Goal: Communication & Community: Answer question/provide support

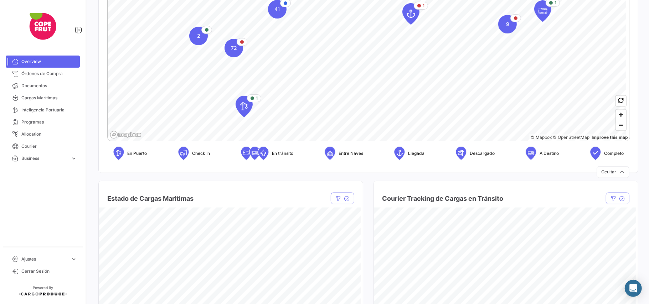
scroll to position [95, 0]
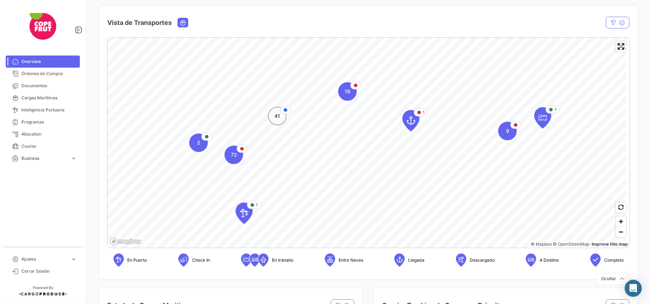
click at [274, 115] on div "41" at bounding box center [277, 116] width 19 height 19
click at [274, 115] on div "41" at bounding box center [278, 116] width 19 height 19
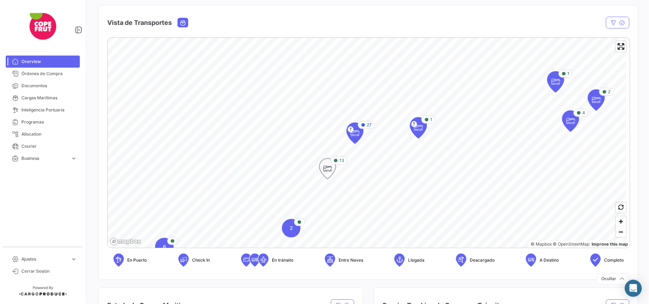
click at [332, 170] on icon "Map marker" at bounding box center [327, 168] width 10 height 15
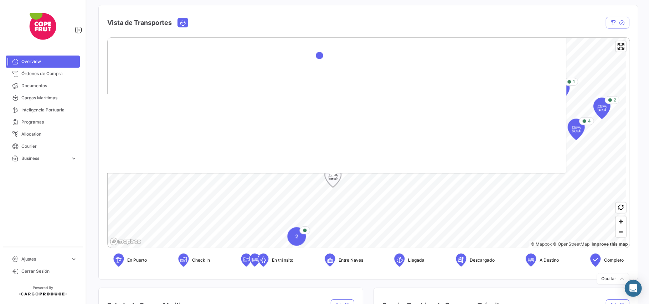
scroll to position [92, 0]
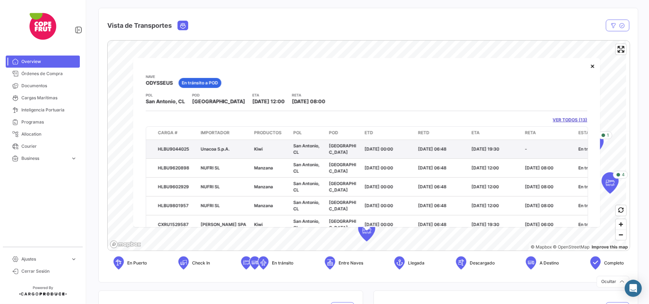
click at [211, 146] on datatable-body-cell "Unacoa S.p.A." at bounding box center [224, 149] width 53 height 19
click at [207, 148] on span "Unacoa S.p.A." at bounding box center [215, 148] width 29 height 5
click at [495, 144] on datatable-body-cell "[DATE] 19:30" at bounding box center [495, 149] width 53 height 19
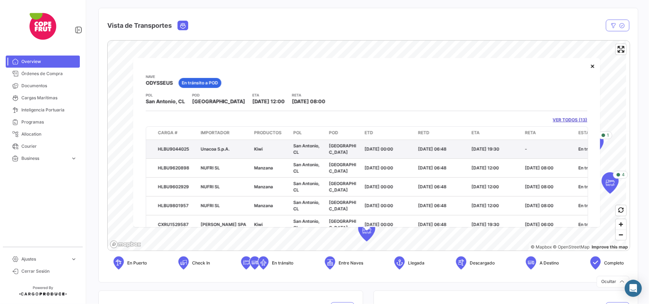
click at [469, 155] on datatable-body-cell "[DATE] 19:30" at bounding box center [495, 149] width 53 height 19
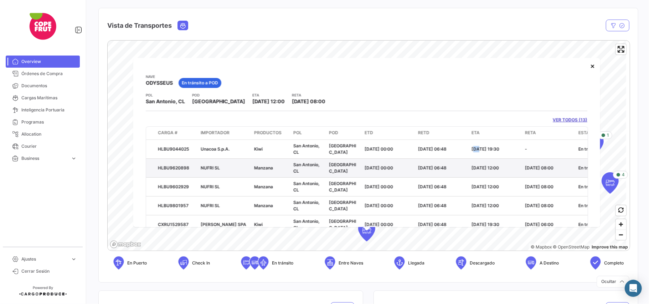
click at [469, 155] on datatable-body-cell "[DATE] 19:30" at bounding box center [495, 149] width 53 height 19
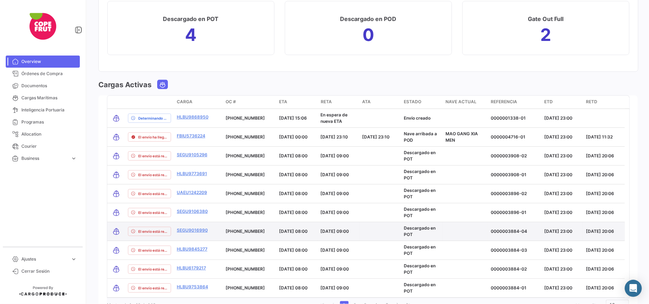
scroll to position [851, 0]
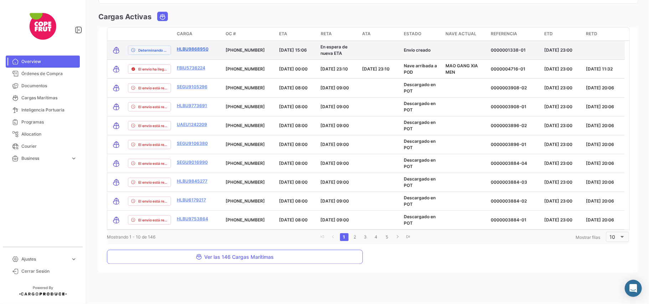
click at [190, 51] on link "HLBU9868950" at bounding box center [193, 49] width 32 height 6
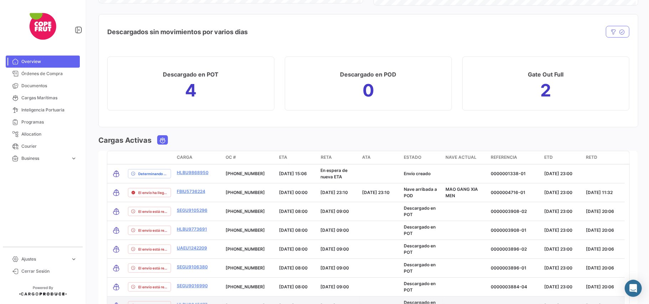
scroll to position [831, 0]
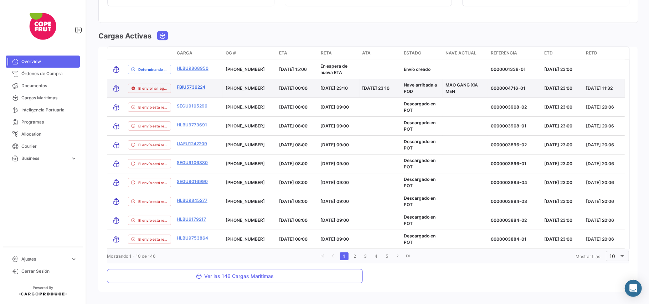
click at [190, 88] on link "FBIU5736224" at bounding box center [191, 87] width 29 height 6
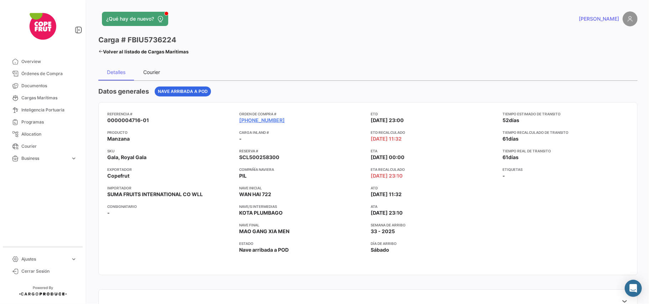
click at [156, 72] on div "Courier" at bounding box center [152, 72] width 17 height 6
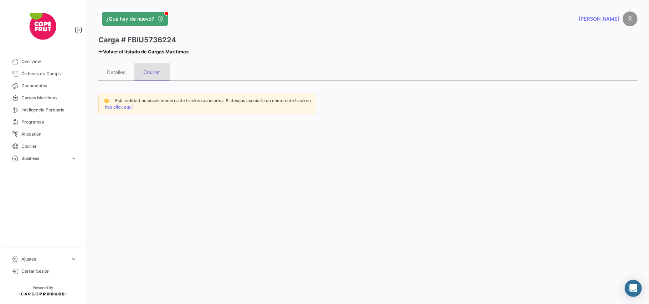
click at [134, 73] on div "Courier" at bounding box center [152, 71] width 36 height 17
click at [131, 73] on div "Detalles" at bounding box center [116, 71] width 36 height 17
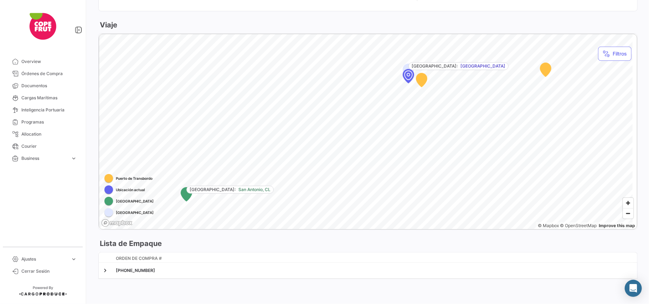
scroll to position [368, 0]
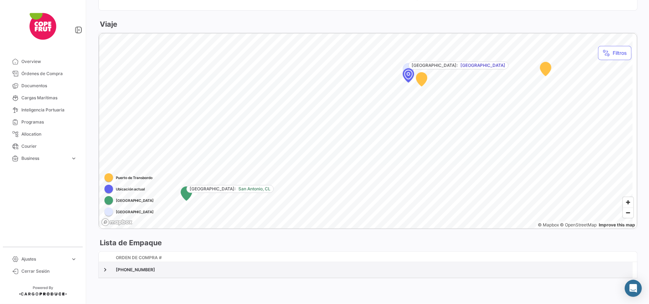
click at [108, 277] on datatable-body-cell at bounding box center [106, 270] width 14 height 16
click at [107, 271] on link at bounding box center [105, 270] width 7 height 7
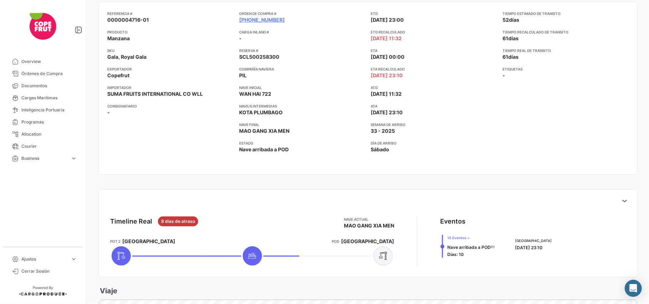
scroll to position [27, 0]
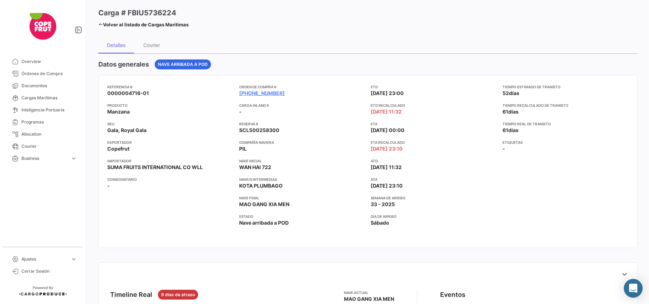
click at [636, 289] on icon "Abrir Intercom Messenger" at bounding box center [632, 288] width 9 height 9
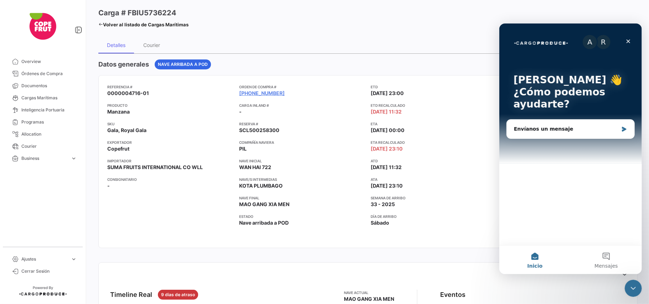
scroll to position [0, 0]
click at [540, 130] on div "Envíanos un mensaje" at bounding box center [565, 128] width 104 height 7
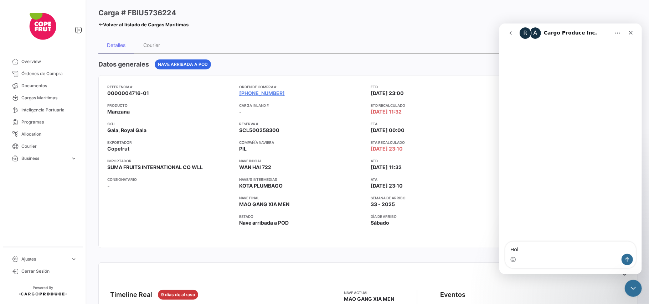
type textarea "Hola"
type textarea "necesito re"
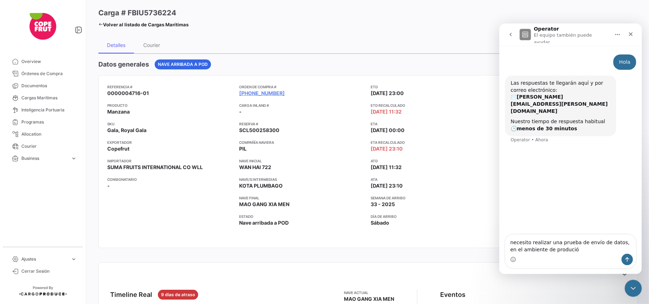
type textarea "necesito realizar una prueba de envío de datos, en el ambiente de produción"
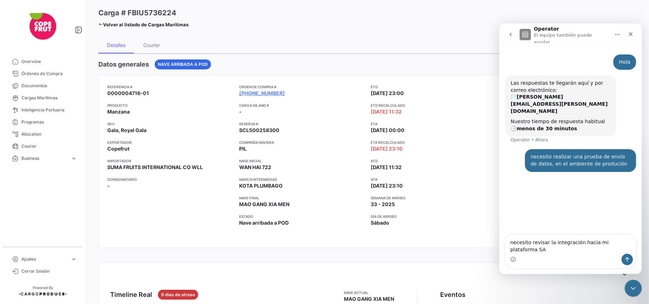
type textarea "necesito revisar la integración hacia mi plataforma SAP"
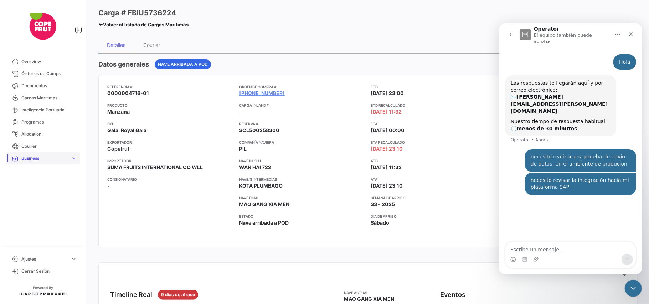
click at [47, 158] on span "Business" at bounding box center [44, 158] width 46 height 6
click at [39, 170] on link "Tags" at bounding box center [48, 173] width 64 height 11
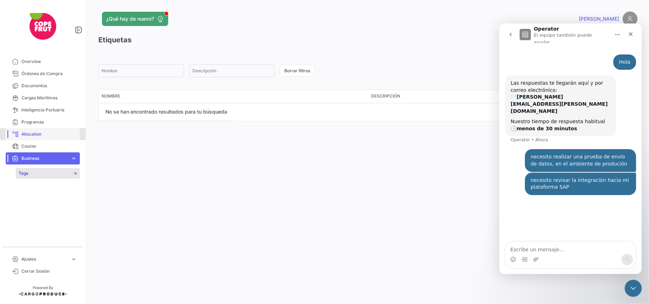
click at [32, 136] on span "Allocation" at bounding box center [49, 134] width 56 height 6
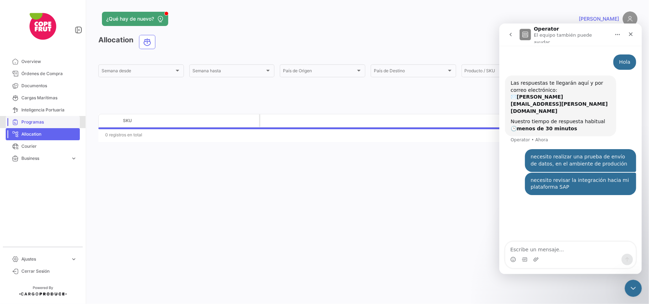
click at [41, 119] on span "Programas" at bounding box center [49, 122] width 56 height 6
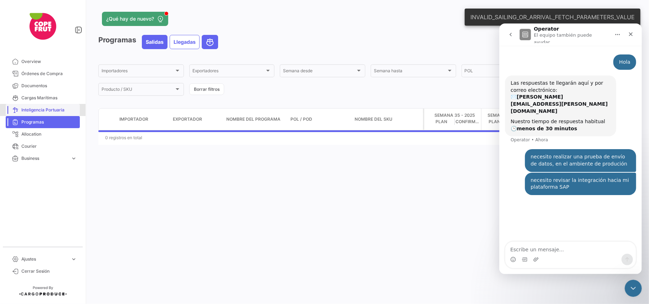
click at [59, 112] on span "Inteligencia Portuaria" at bounding box center [49, 110] width 56 height 6
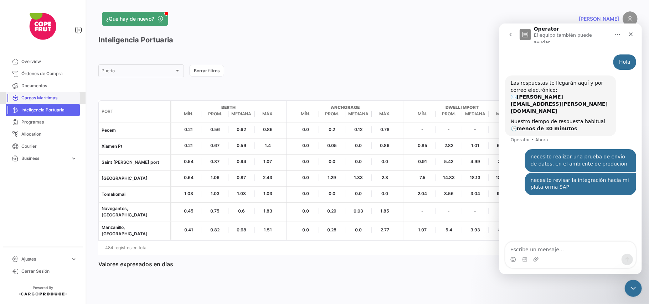
click at [57, 96] on span "Cargas Marítimas" at bounding box center [49, 98] width 56 height 6
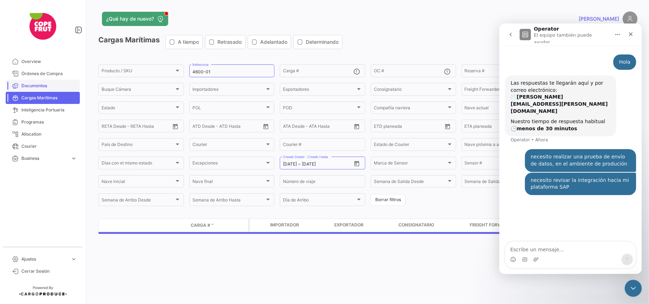
click at [48, 80] on link "Documentos" at bounding box center [43, 86] width 74 height 12
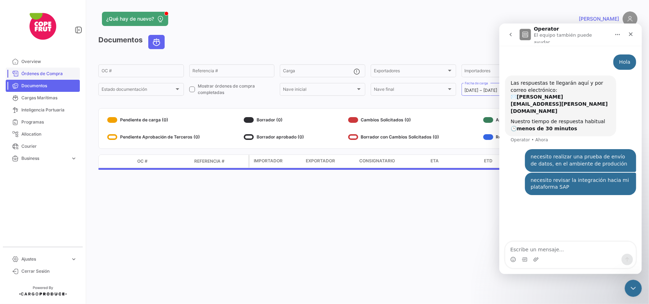
click at [54, 73] on span "Órdenes de Compra" at bounding box center [49, 74] width 56 height 6
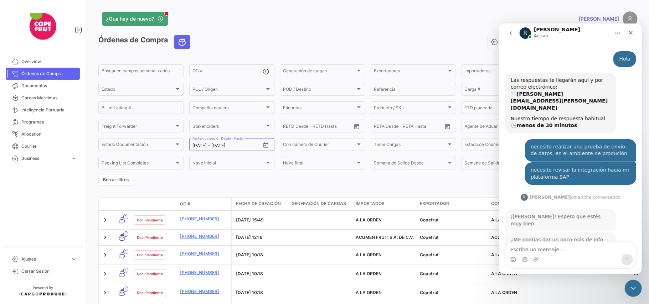
scroll to position [12, 0]
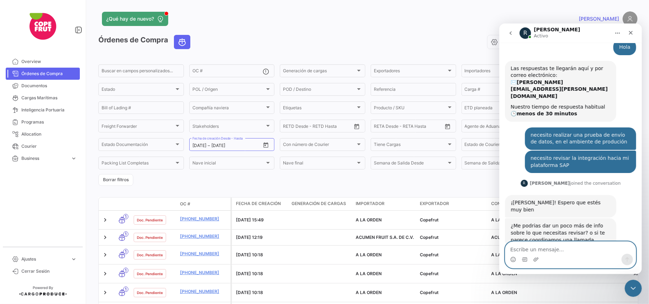
click at [547, 244] on textarea "Escribe un mensaje..." at bounding box center [570, 248] width 130 height 12
type textarea "[PERSON_NAME]"
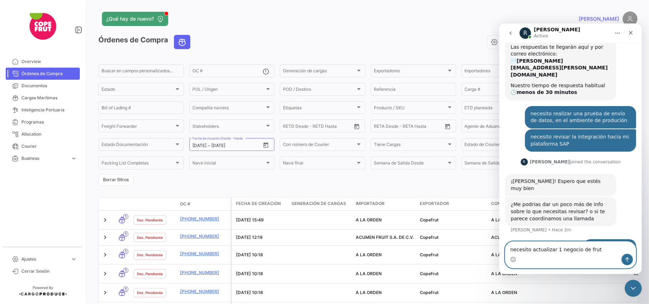
type textarea "necesito actualizar 1 negocio de fruta"
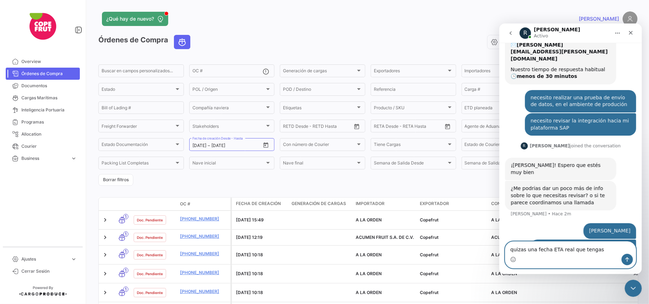
type textarea "quizas una fecha ETA real que tengas"
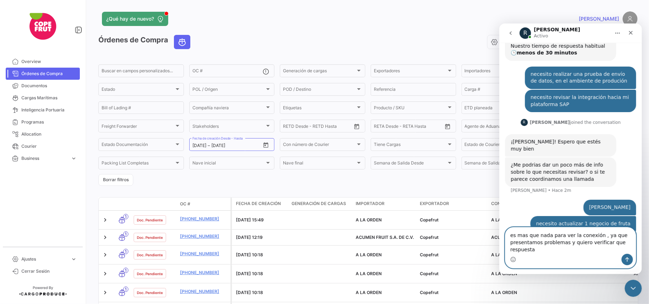
scroll to position [80, 0]
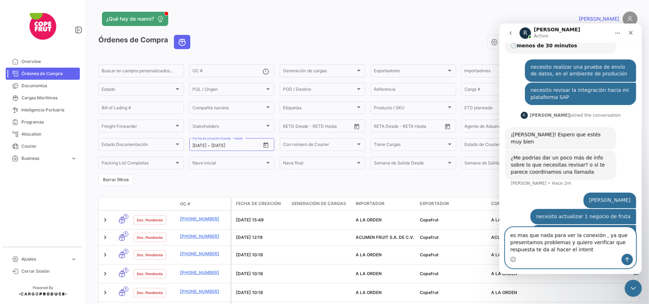
type textarea "es mas que nada para ver la conexión , ya que presentamos problemas y quiero ve…"
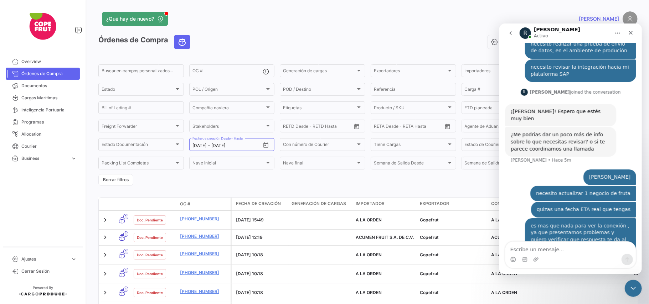
click at [590, 258] on div "Intercom Messenger" at bounding box center [570, 259] width 130 height 11
click at [585, 247] on textarea "Escribe un mensaje..." at bounding box center [570, 248] width 130 height 12
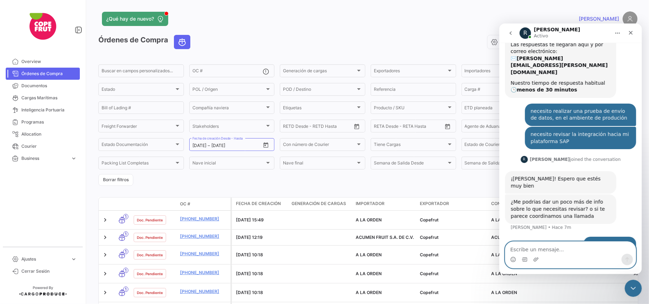
scroll to position [0, 0]
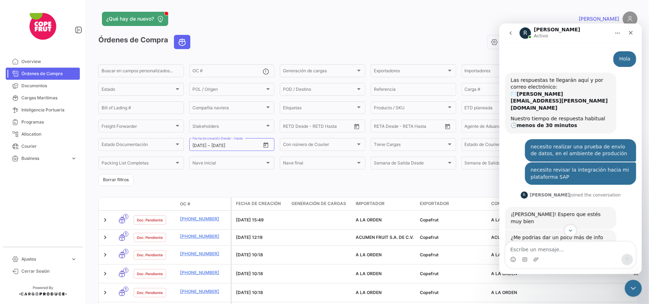
click at [616, 32] on icon "Inicio" at bounding box center [617, 33] width 6 height 6
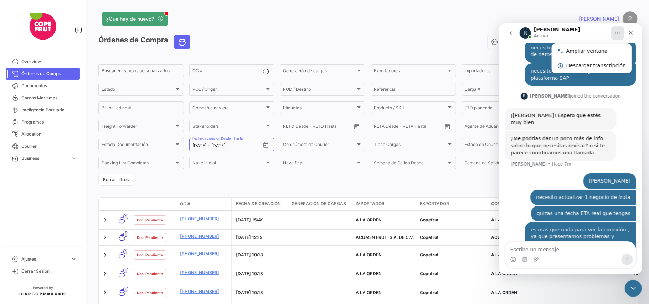
scroll to position [103, 0]
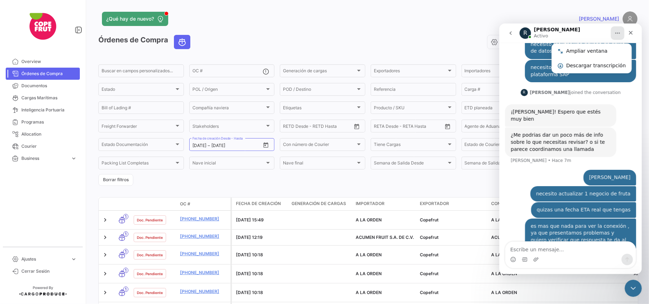
click at [535, 186] on div "necesito actualizar 1 negocio de fruta [PERSON_NAME] • Hace 4m" at bounding box center [570, 194] width 131 height 16
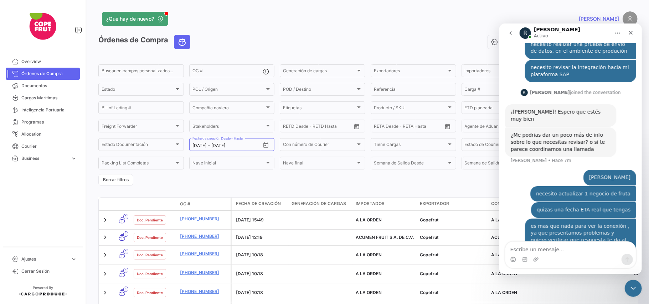
click at [556, 202] on div "quizas una fecha ETA real que tengas [PERSON_NAME] • Hace 5m" at bounding box center [583, 210] width 105 height 16
click at [567, 237] on div "es mas que nada para ver la conexión , ya que presentamos problemas y quiero ve…" at bounding box center [570, 240] width 131 height 45
click at [565, 260] on div "[PERSON_NAME] • Hace 5m" at bounding box center [560, 260] width 61 height 0
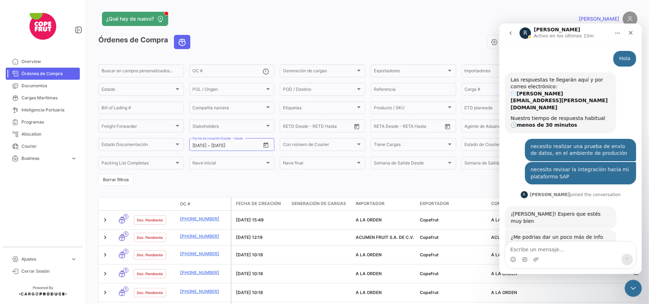
scroll to position [0, 0]
drag, startPoint x: 564, startPoint y: 180, endPoint x: 576, endPoint y: 177, distance: 12.8
click at [576, 192] on div "[PERSON_NAME] joined the conversation" at bounding box center [574, 195] width 91 height 6
click at [579, 192] on div "[PERSON_NAME] joined the conversation" at bounding box center [574, 195] width 91 height 6
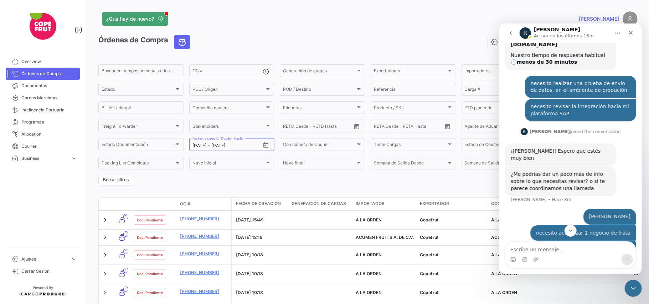
scroll to position [103, 0]
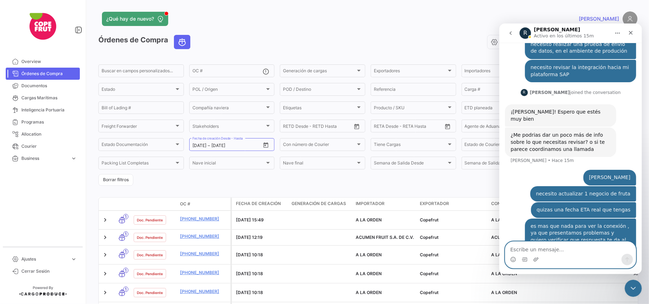
click at [545, 242] on textarea "Escribe un mensaje..." at bounding box center [570, 248] width 130 height 12
click at [544, 250] on textarea "Escribe un mensaje..." at bounding box center [570, 248] width 130 height 12
type textarea "es posible?"
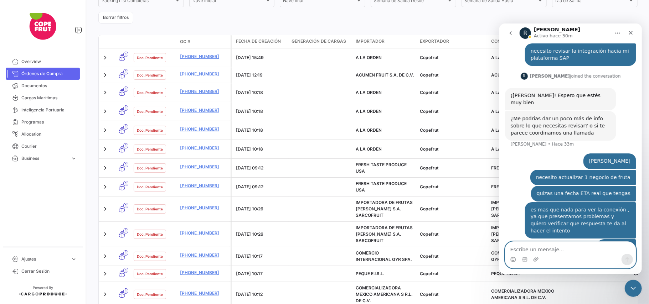
scroll to position [190, 0]
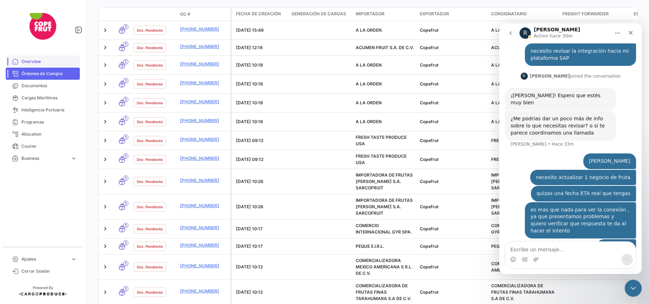
click at [53, 66] on link "Overview" at bounding box center [43, 62] width 74 height 12
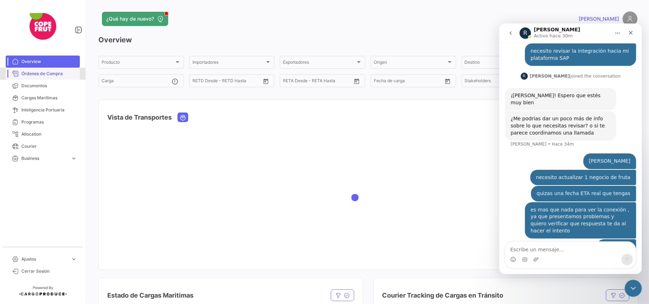
click at [53, 73] on span "Órdenes de Compra" at bounding box center [49, 74] width 56 height 6
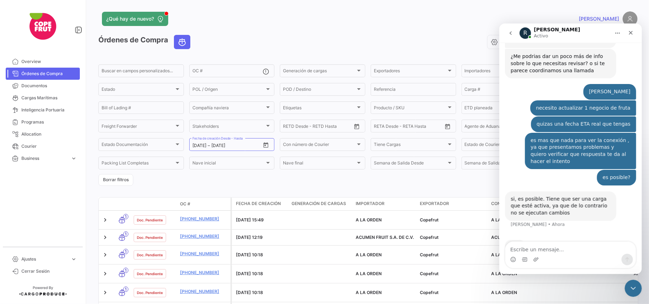
scroll to position [182, 0]
drag, startPoint x: 572, startPoint y: 250, endPoint x: 567, endPoint y: 250, distance: 5.7
click at [567, 250] on textarea "Escribe un mensaje..." at bounding box center [570, 248] width 130 height 12
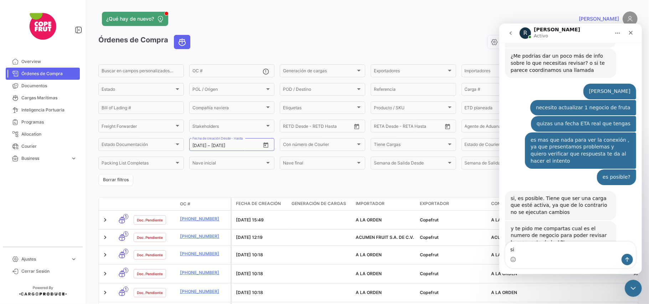
scroll to position [212, 0]
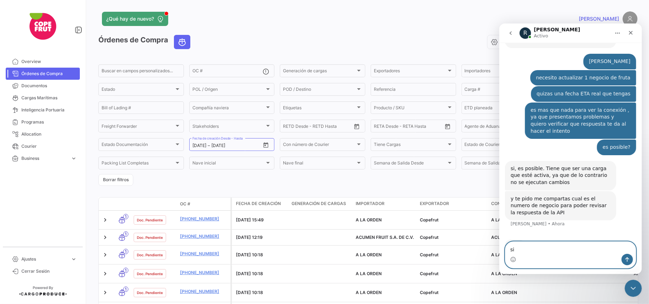
click at [563, 252] on textarea "si" at bounding box center [570, 248] width 130 height 12
type textarea "s"
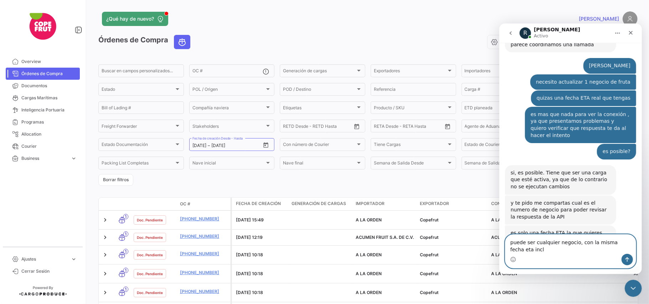
scroll to position [214, 0]
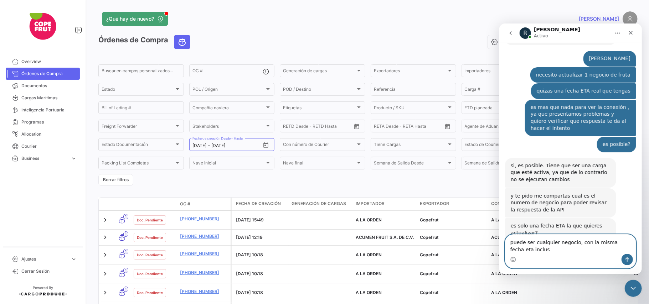
type textarea "puede ser cualquier negocio, con la misma fecha eta incluso"
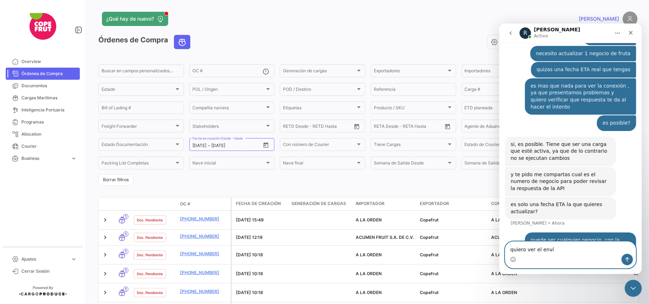
type textarea "quiero ver el envío"
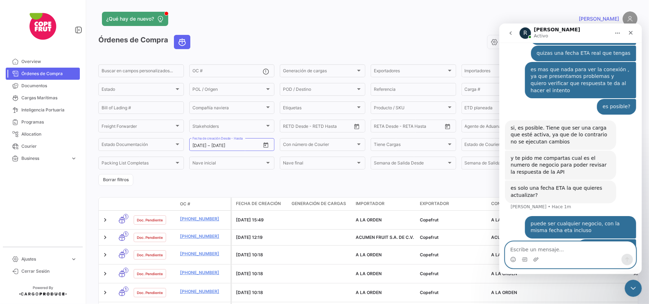
click at [557, 253] on textarea "Escribe un mensaje..." at bounding box center [570, 248] width 130 height 12
click at [517, 245] on textarea "Escribe un mensaje..." at bounding box center [570, 248] width 130 height 12
click at [540, 239] on div "quiero ver el envío [PERSON_NAME] • Hace 2m" at bounding box center [570, 251] width 131 height 24
drag, startPoint x: 527, startPoint y: 256, endPoint x: 538, endPoint y: 251, distance: 12.1
click at [538, 251] on div "Intercom Messenger" at bounding box center [570, 255] width 130 height 26
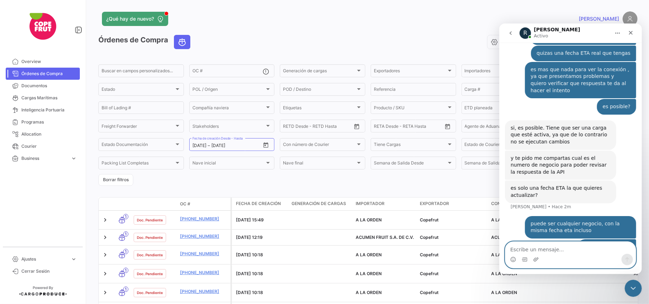
click at [538, 251] on textarea "Escribe un mensaje..." at bounding box center [570, 248] width 130 height 12
click at [540, 239] on div "quiero ver el envío [PERSON_NAME] • Hace 2m" at bounding box center [570, 251] width 131 height 24
click at [532, 251] on textarea "Escribe un mensaje..." at bounding box center [570, 248] width 130 height 12
drag, startPoint x: 532, startPoint y: 233, endPoint x: 731, endPoint y: 45, distance: 274.2
click at [532, 239] on div "quiero ver el envío [PERSON_NAME] • Hace 2m" at bounding box center [570, 251] width 131 height 24
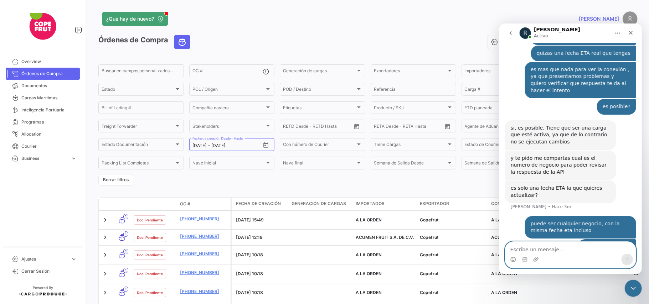
click at [561, 248] on textarea "Escribe un mensaje..." at bounding box center [570, 248] width 130 height 12
click at [553, 239] on div "quiero ver el envío [PERSON_NAME] • Hace 3m" at bounding box center [570, 251] width 131 height 24
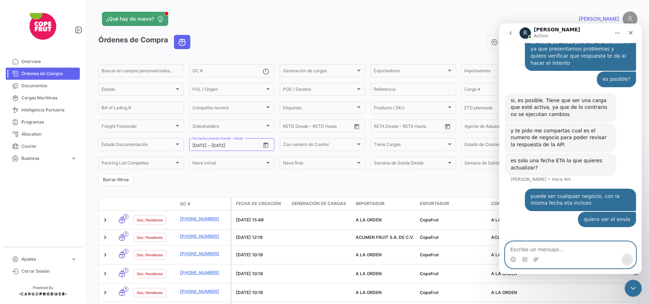
click at [557, 248] on textarea "Escribe un mensaje..." at bounding box center [570, 248] width 130 height 12
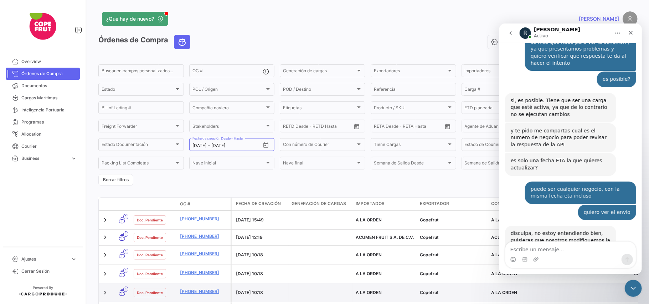
scroll to position [301, 0]
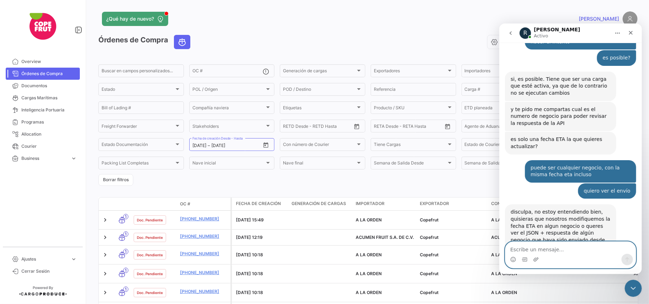
click at [540, 252] on textarea "Escribe un mensaje..." at bounding box center [570, 248] width 130 height 12
type textarea "d"
type textarea "exacto"
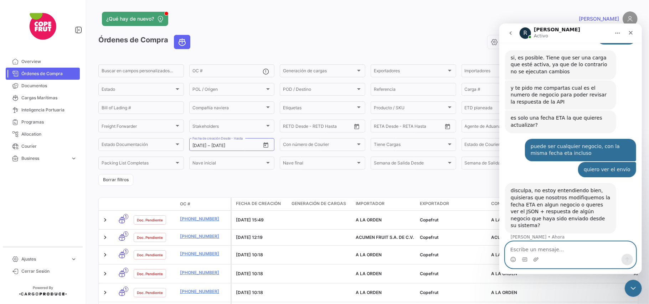
click at [550, 248] on textarea "Escribe un mensaje..." at bounding box center [570, 248] width 130 height 12
type textarea "n"
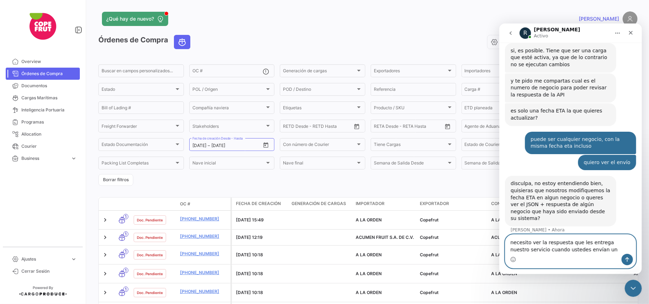
type textarea "necesito ver la respuesta que les entrega nuestro servicio cuando ustedes envía…"
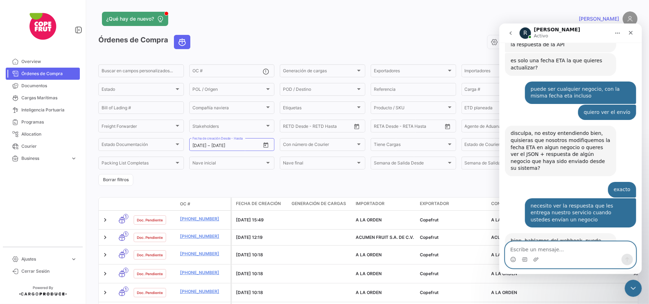
scroll to position [395, 0]
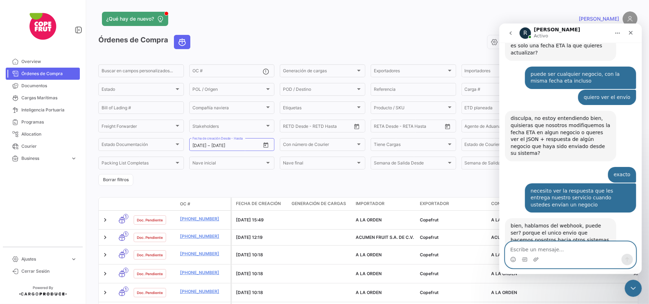
click at [549, 244] on textarea "Escribe un mensaje..." at bounding box center [570, 248] width 130 height 12
type textarea "s"
type textarea "creo que si, desconozco la terminología"
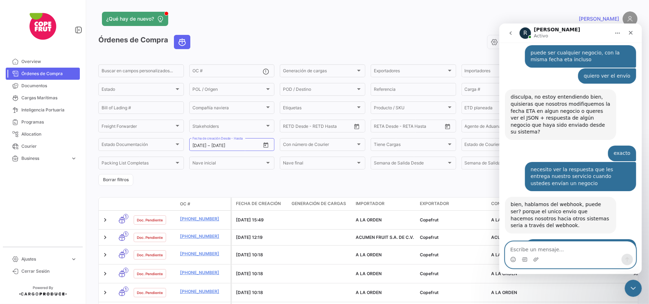
scroll to position [444, 0]
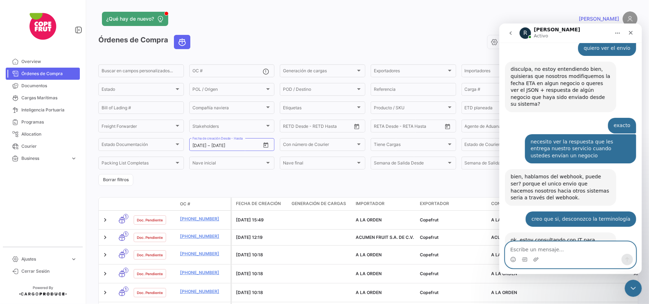
click at [539, 248] on textarea "Escribe un mensaje..." at bounding box center [570, 248] width 130 height 12
type textarea "b"
type textarea "gracias"
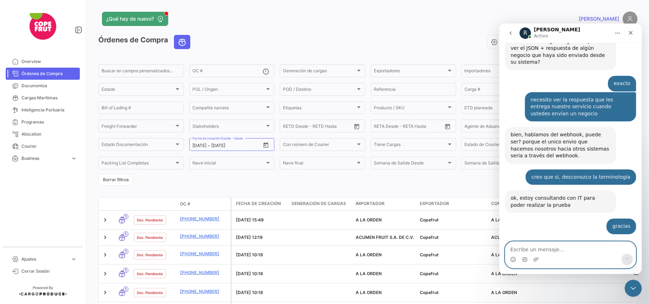
scroll to position [515, 0]
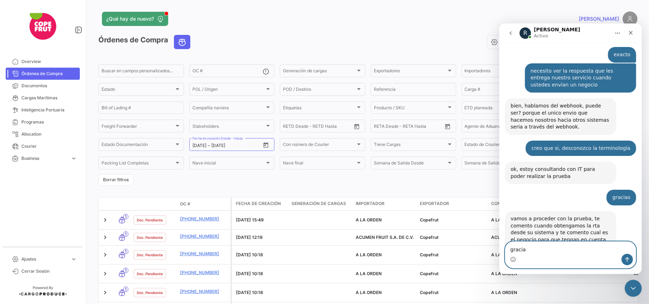
type textarea "gracias"
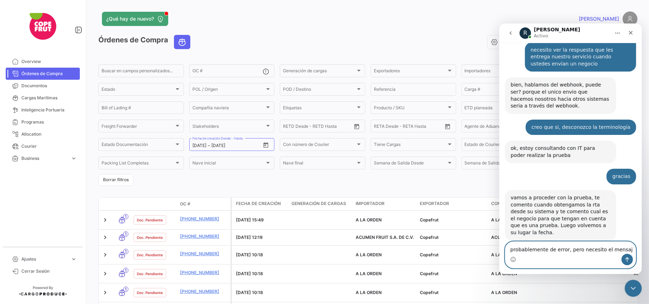
type textarea "probablemente de error, pero necesito el mensaje"
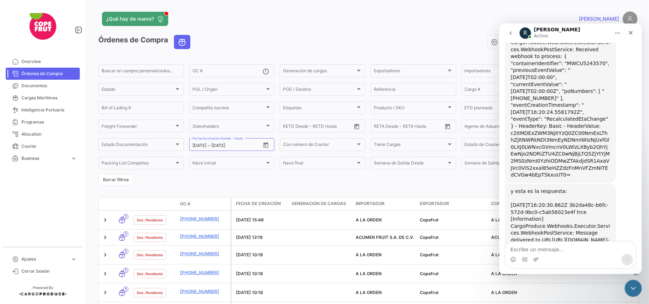
scroll to position [887, 0]
click at [538, 253] on textarea "Escribe un mensaje..." at bounding box center [570, 248] width 130 height 12
type textarea "G"
type textarea "g"
type textarea "gracias por su ayuda"
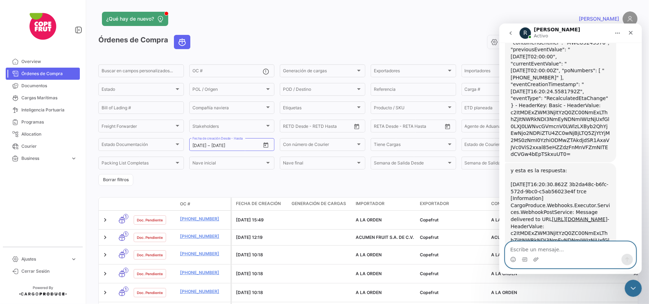
scroll to position [908, 0]
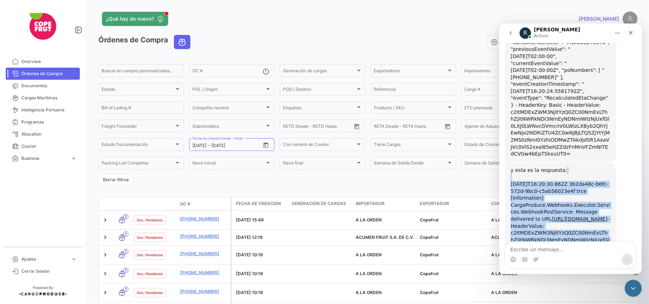
drag, startPoint x: 511, startPoint y: 110, endPoint x: 604, endPoint y: 189, distance: 122.4
click at [604, 189] on div "y esta es la respuesta: [DATE]T16:20:30.862Z 3b2da48c-b6fc-572d-9bc0-c5ab56023e…" at bounding box center [560, 223] width 100 height 112
click at [598, 190] on div "y esta es la respuesta: [DATE]T16:20:30.862Z 3b2da48c-b6fc-572d-9bc0-c5ab56023e…" at bounding box center [560, 223] width 100 height 112
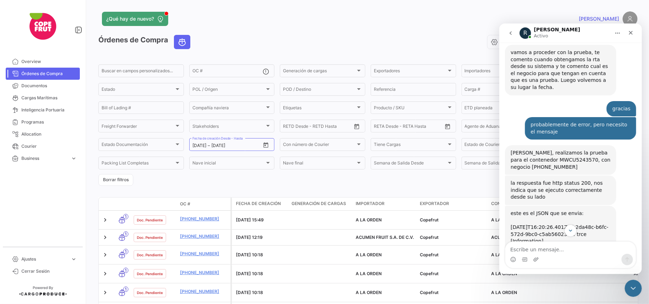
scroll to position [681, 0]
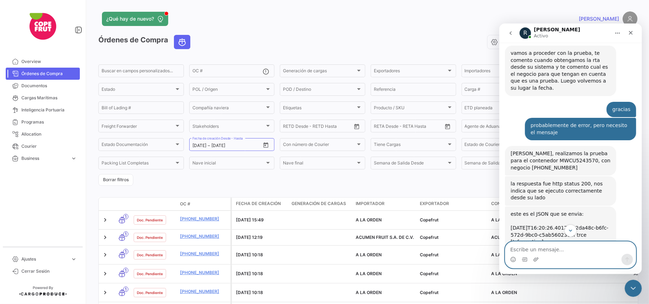
click at [531, 248] on textarea "Escribe un mensaje..." at bounding box center [570, 248] width 130 height 12
type textarea "fué a las 12:20 el envío"
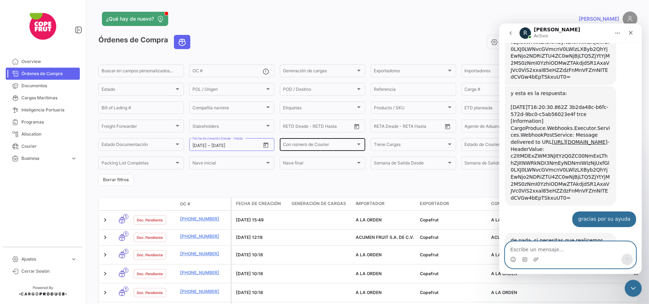
scroll to position [993, 0]
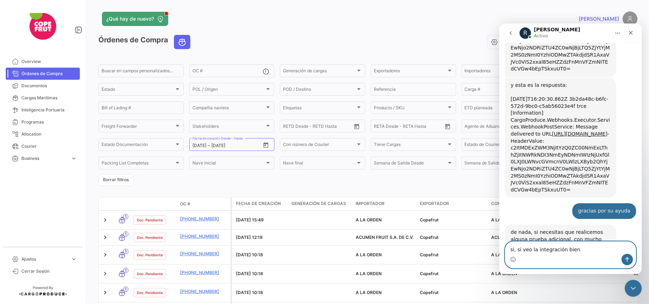
type textarea "si, si veo la integración bien."
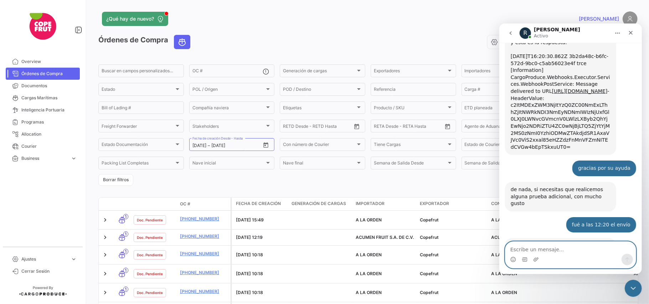
scroll to position [1035, 0]
type textarea "gracias"
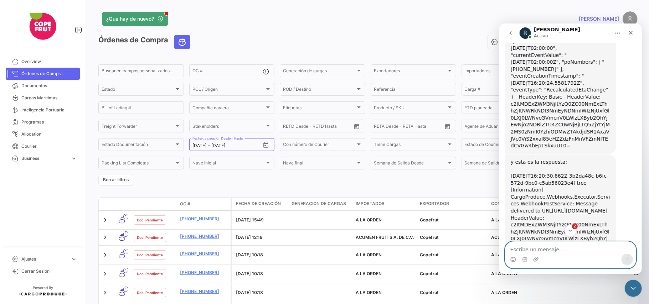
scroll to position [1113, 0]
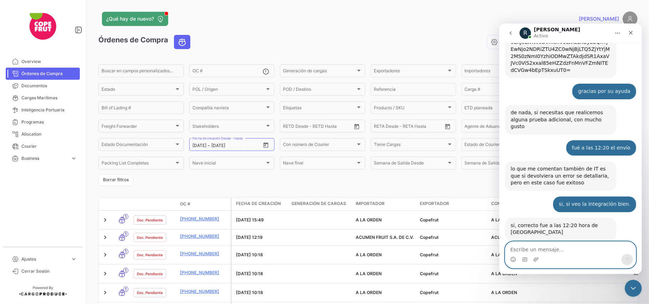
click at [552, 251] on textarea "Escribe un mensaje..." at bounding box center [570, 248] width 130 height 12
type textarea "oka oka gracias"
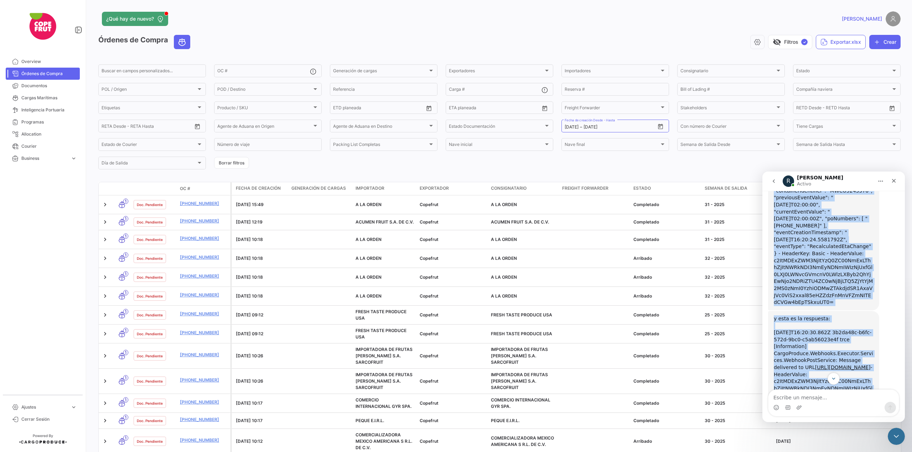
scroll to position [911, 0]
drag, startPoint x: 774, startPoint y: 272, endPoint x: 864, endPoint y: 228, distance: 100.6
click at [648, 228] on div "este es el JSON que se envia: [DATE]T16:20:26.401Z 3b2da48c-b6fc-572d-9bc0-c5ab…" at bounding box center [824, 216] width 100 height 175
copy div "[DATE]T16:20:26.401Z 3b2da48c-b6fc-572d-9bc0-c5ab56023e4f trce [Information] Ca…"
drag, startPoint x: 774, startPoint y: 268, endPoint x: 863, endPoint y: 350, distance: 121.3
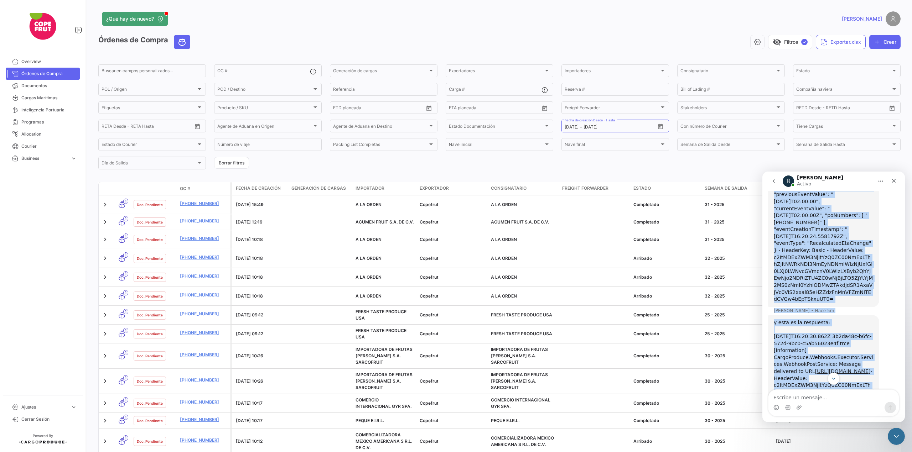
click at [648, 304] on div "y esta es la respuesta: [DATE]T16:20:30.862Z 3b2da48c-b6fc-572d-9bc0-c5ab56023e…" at bounding box center [824, 376] width 100 height 112
copy div "[DATE]T16:20:30.862Z 3b2da48c-b6fc-572d-9bc0-c5ab56023e4f trce [Information] Ca…"
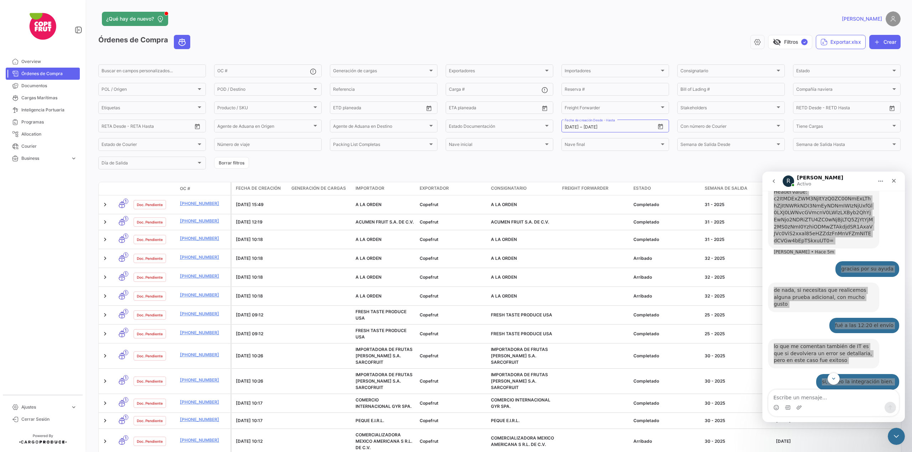
scroll to position [1136, 0]
